Goal: Book appointment/travel/reservation

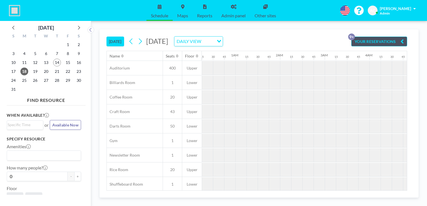
scroll to position [0, 15]
click at [304, 189] on div "[DATE] [DATE] DAILY VIEW Loading... YOUR RESERVATIONS 9+ Name Seats Floor 12AM …" at bounding box center [258, 110] width 305 height 161
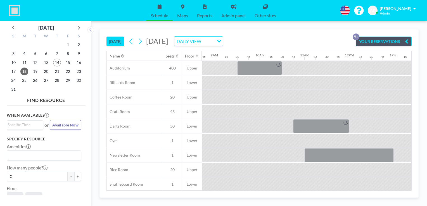
scroll to position [0, 492]
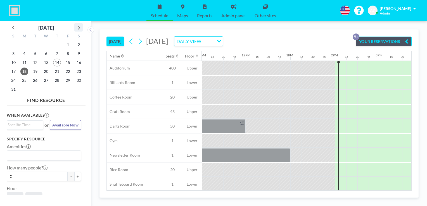
click at [78, 27] on icon at bounding box center [78, 27] width 7 height 7
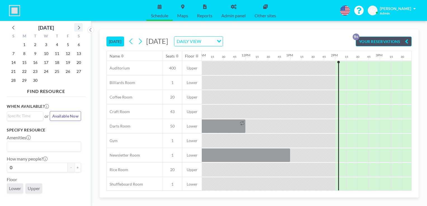
click at [78, 27] on icon at bounding box center [78, 27] width 7 height 7
click at [216, 42] on div "DAILY VIEW" at bounding box center [195, 41] width 42 height 8
click at [247, 58] on li "WEEKLY VIEW" at bounding box center [255, 59] width 48 height 8
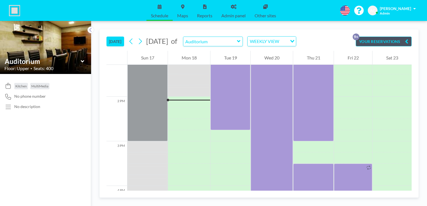
scroll to position [614, 0]
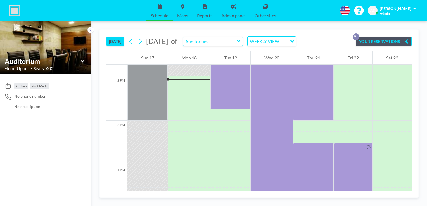
click at [240, 43] on icon at bounding box center [239, 42] width 4 height 6
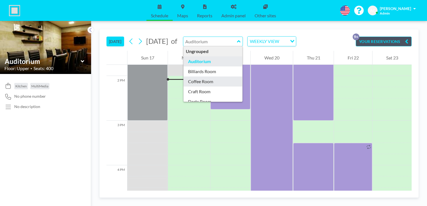
type input "Coffee Room"
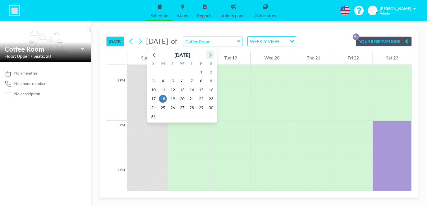
click at [211, 56] on icon at bounding box center [210, 55] width 2 height 4
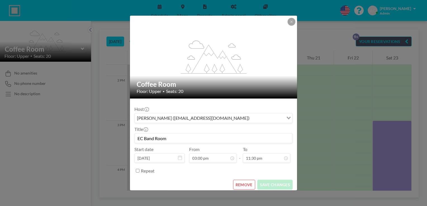
scroll to position [603, 0]
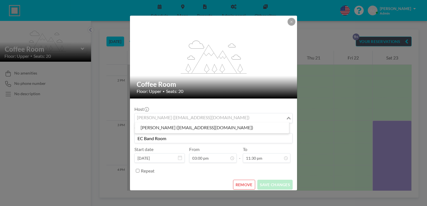
click at [287, 117] on icon "Search for option" at bounding box center [289, 118] width 4 height 3
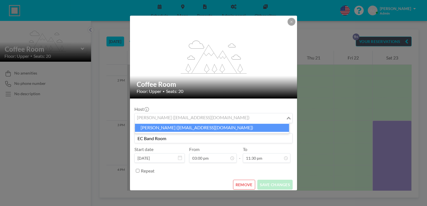
click at [261, 128] on li "[PERSON_NAME] ([EMAIL_ADDRESS][DOMAIN_NAME])" at bounding box center [212, 128] width 154 height 8
